Goal: Task Accomplishment & Management: Use online tool/utility

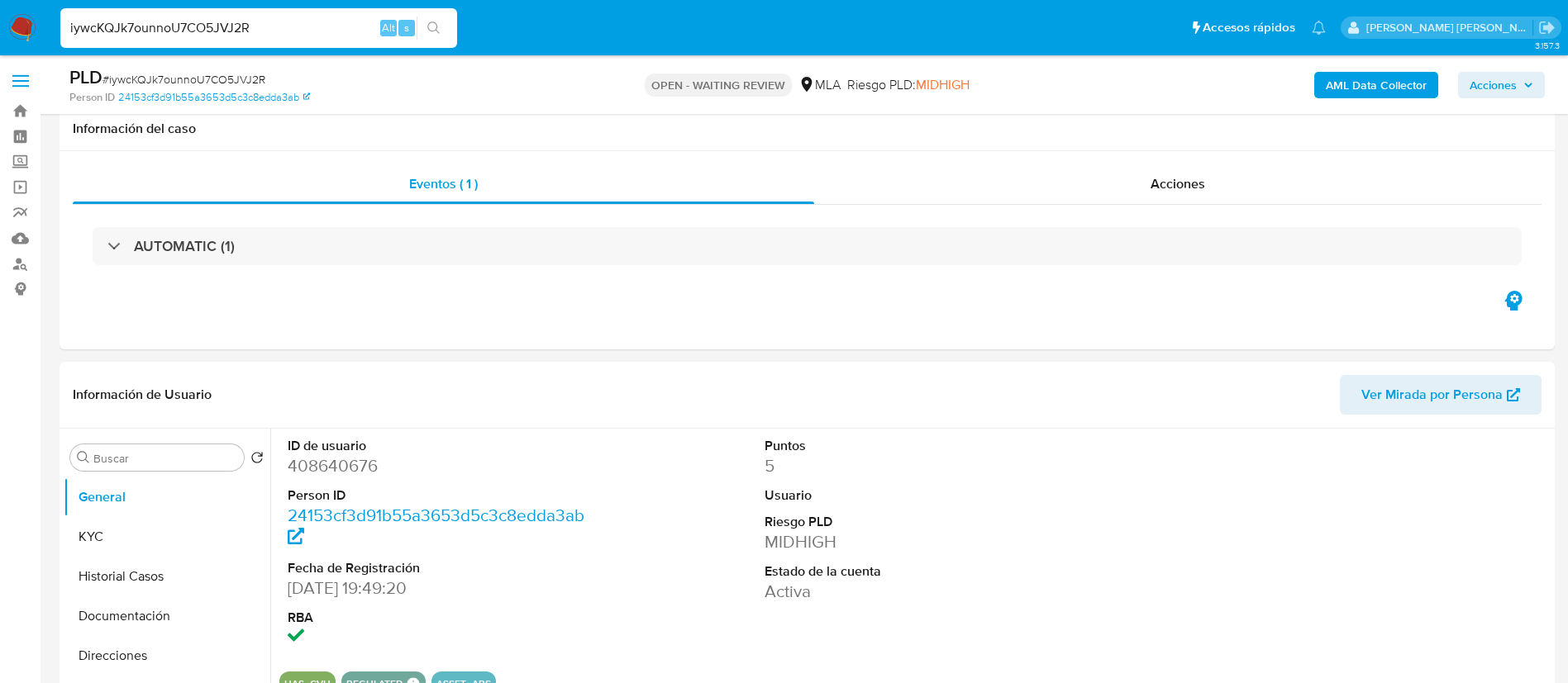
select select "10"
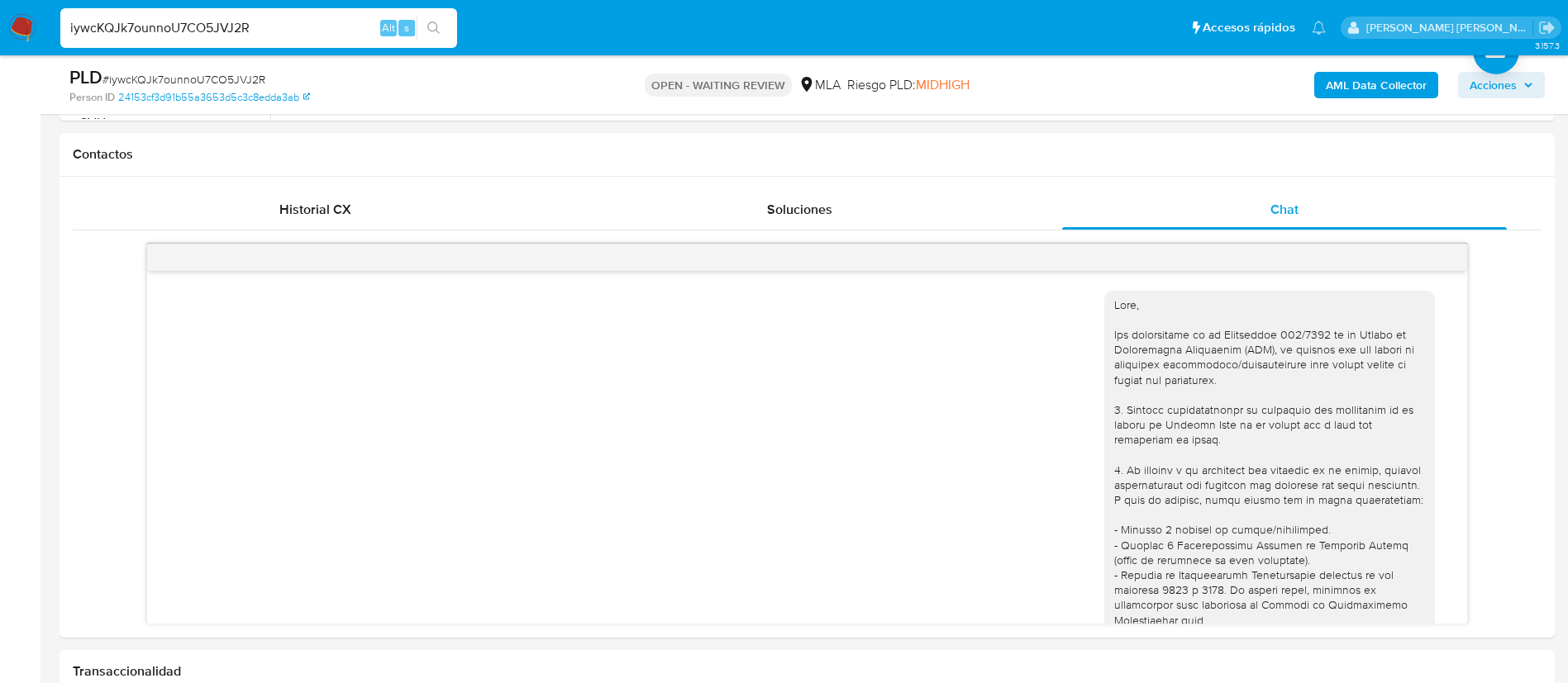
scroll to position [689, 0]
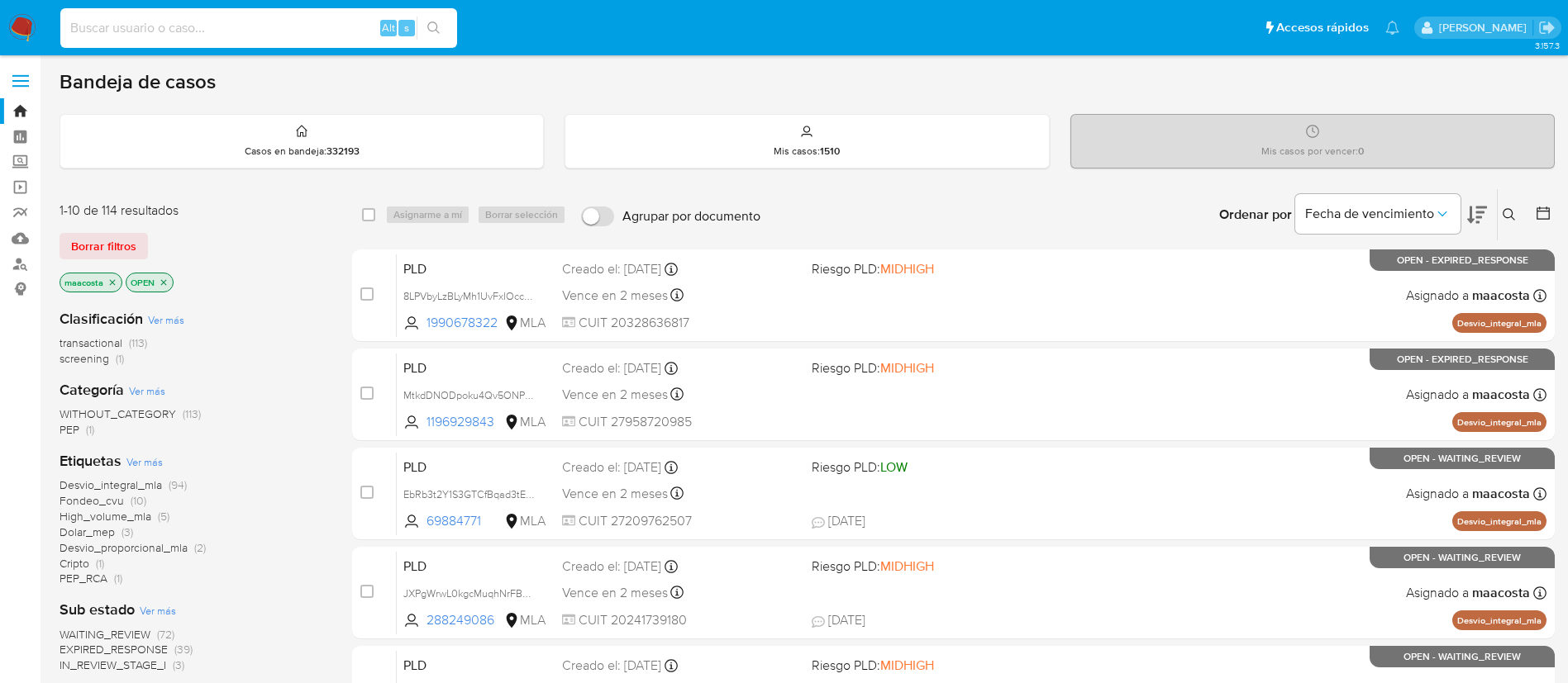
paste input "XpytIWtouJGcf198hCpTJosl"
click at [313, 30] on input at bounding box center [258, 28] width 397 height 21
type input "XpytIWtouJGcf198hCpTJosl"
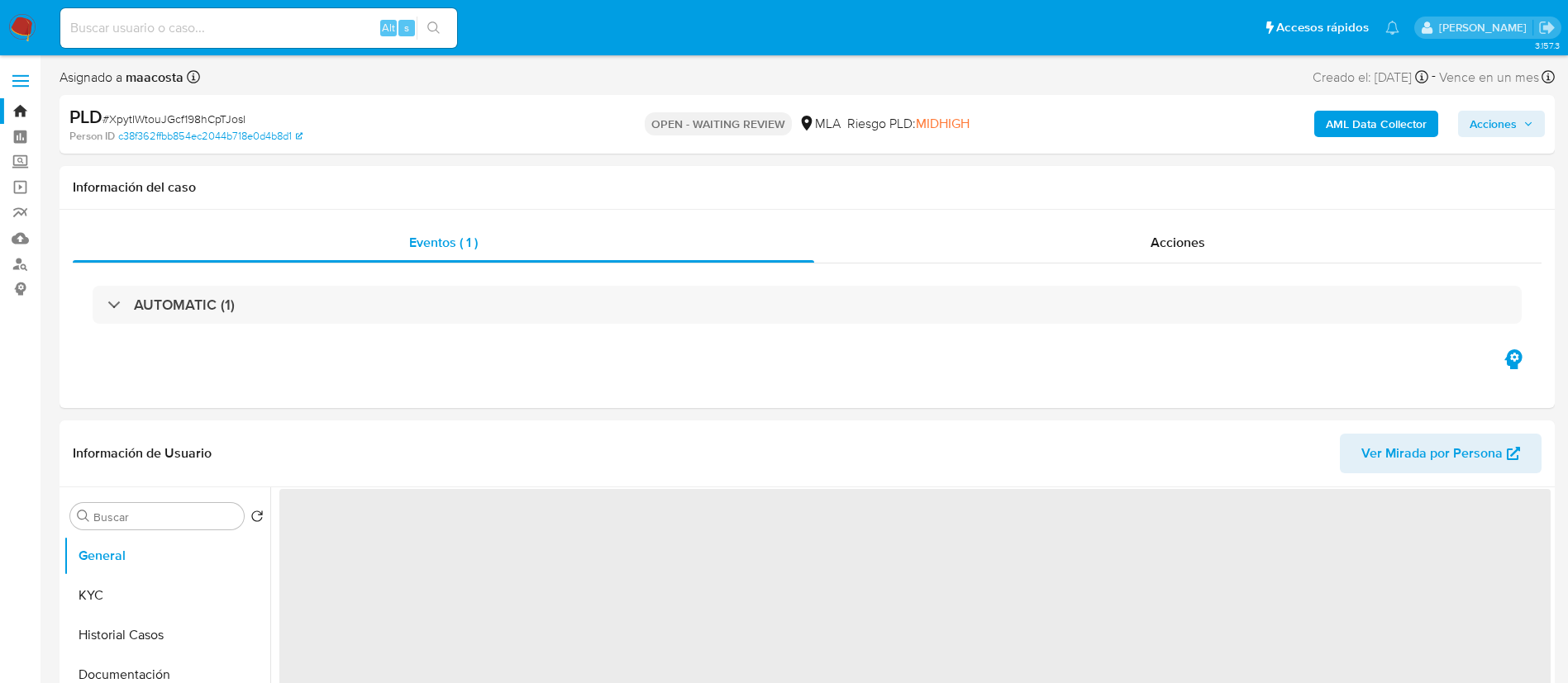
select select "10"
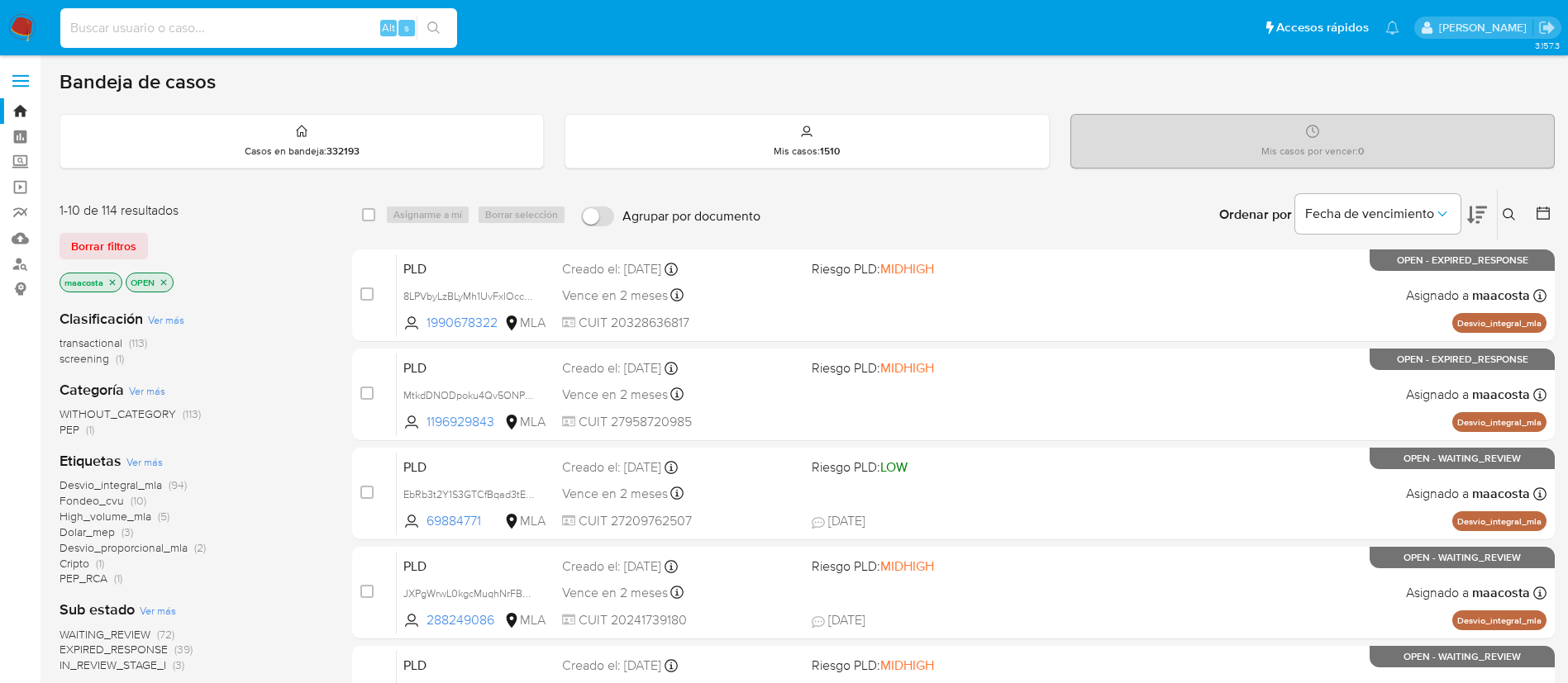
paste input "doXEdRWA8JTlWe8heKrDfUj6"
click at [285, 26] on input at bounding box center [258, 28] width 397 height 21
type input "doXEdRWA8JTlWe8heKrDfUj6"
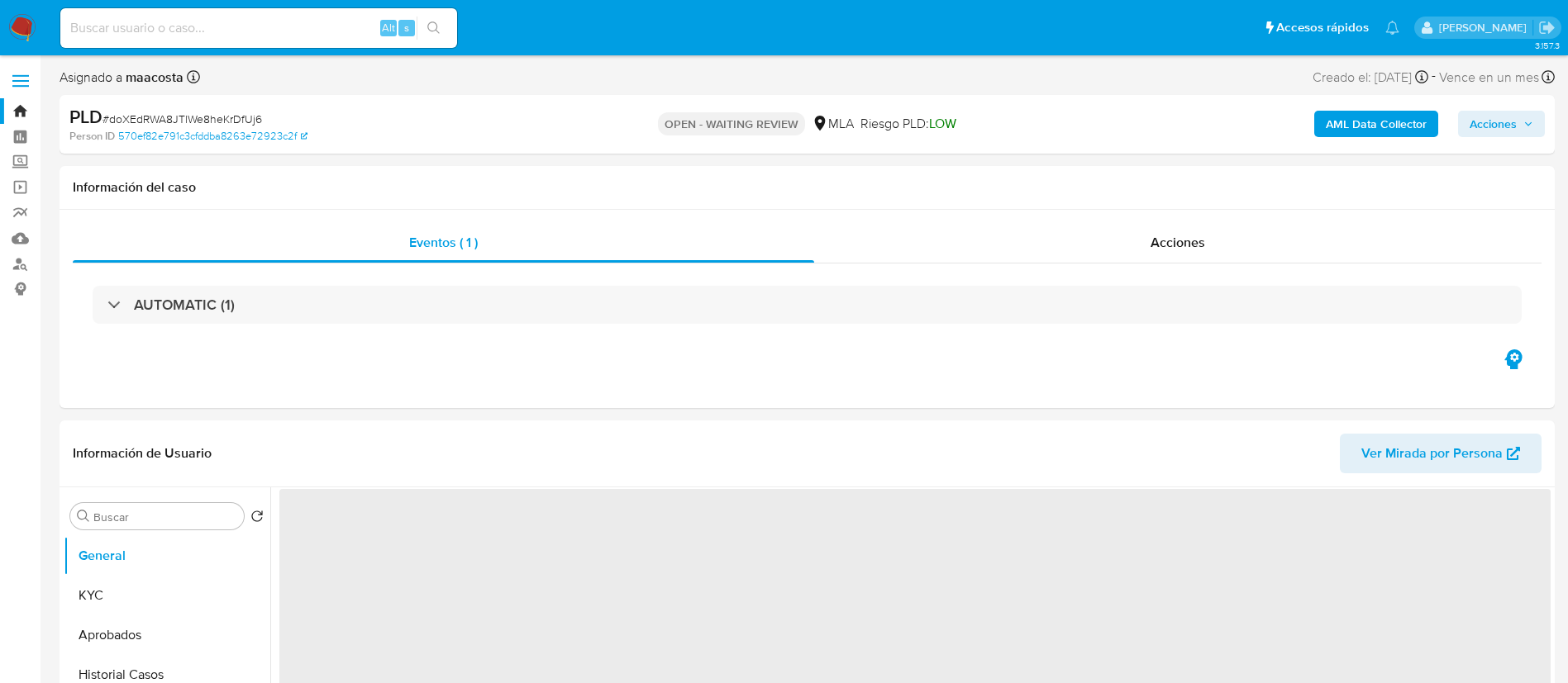
select select "10"
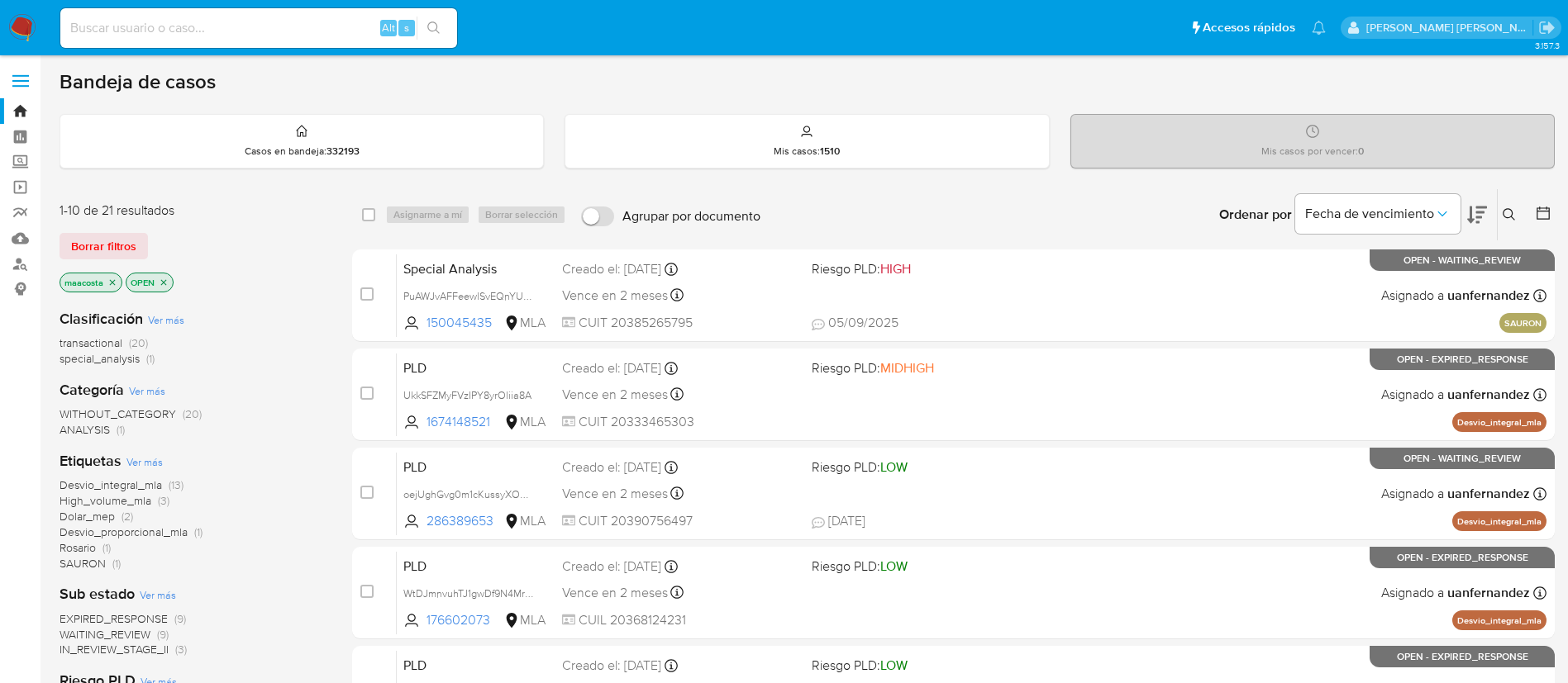
click at [283, 29] on input at bounding box center [258, 28] width 397 height 21
paste input "sCiIh7dvaUzgs4GSV1iWW6GS"
type input "sCiIh7dvaUzgs4GSV1iWW6GS"
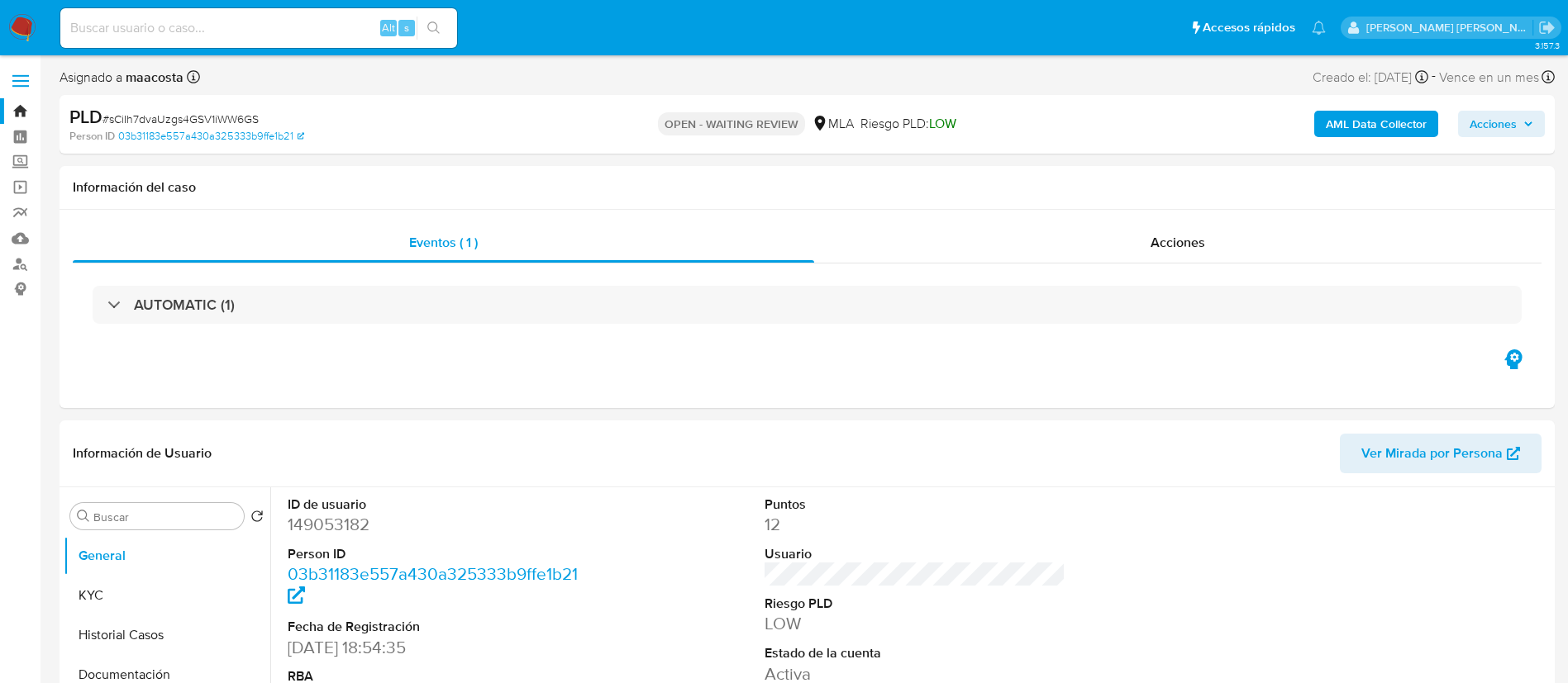
select select "10"
click at [340, 182] on h1 "Información del caso" at bounding box center [806, 187] width 1468 height 17
